Goal: Task Accomplishment & Management: Manage account settings

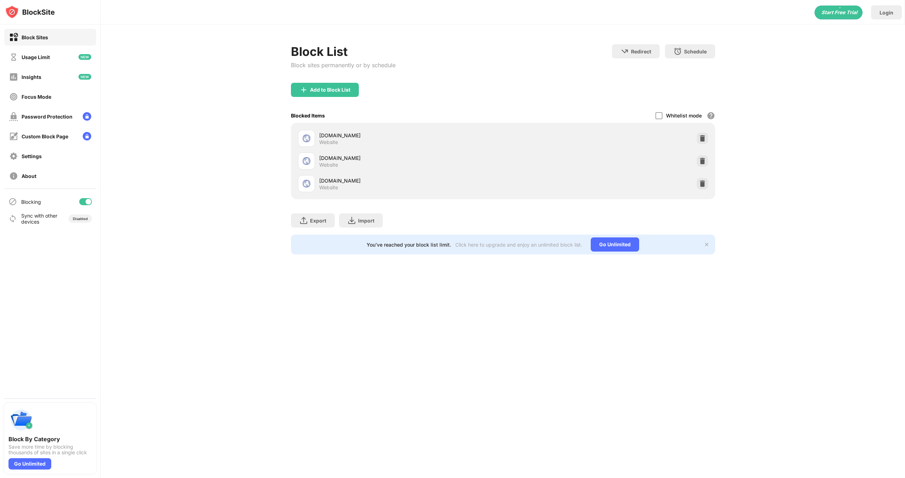
click at [250, 241] on div "Block List Block sites permanently or by schedule Redirect Choose a site to be …" at bounding box center [503, 149] width 804 height 250
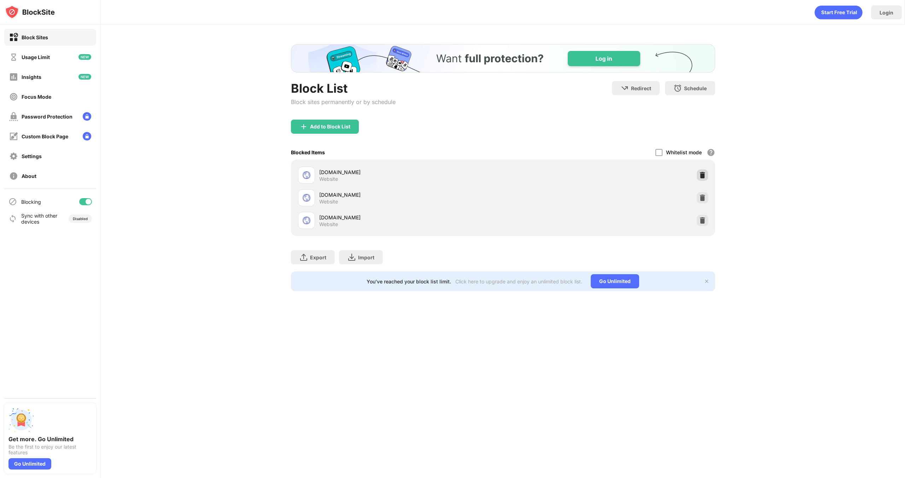
click at [705, 176] on img at bounding box center [702, 174] width 7 height 7
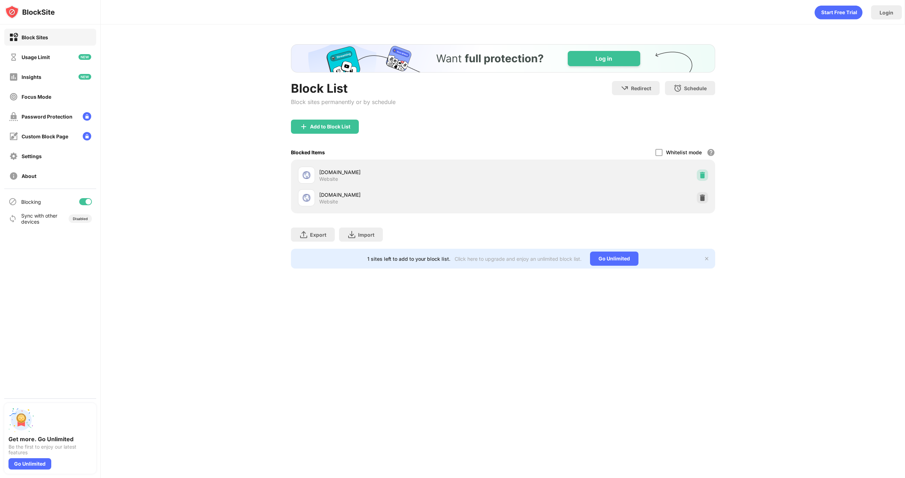
click at [705, 176] on img at bounding box center [702, 174] width 7 height 7
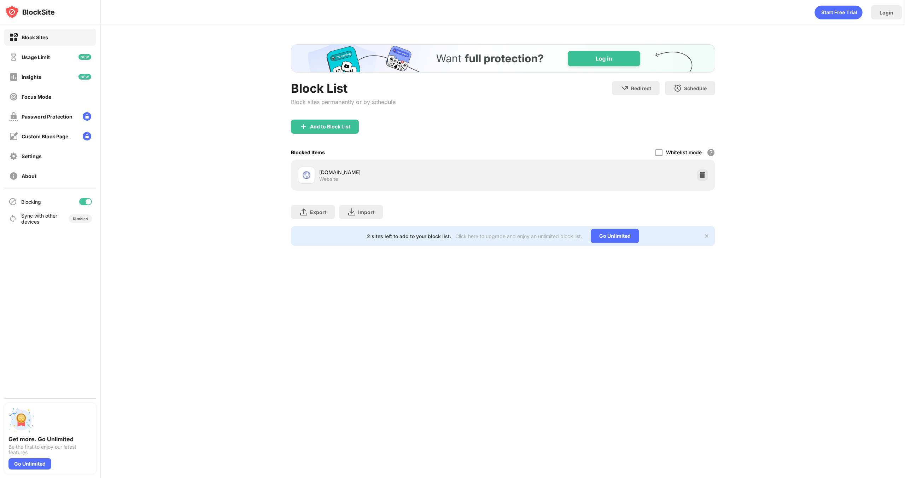
click at [705, 176] on img at bounding box center [702, 174] width 7 height 7
